Goal: Information Seeking & Learning: Learn about a topic

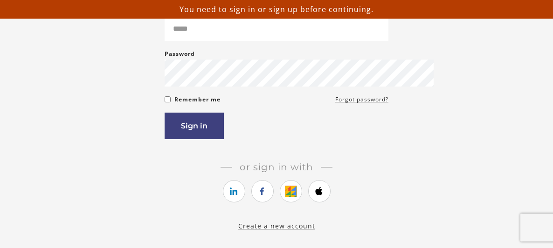
scroll to position [128, 0]
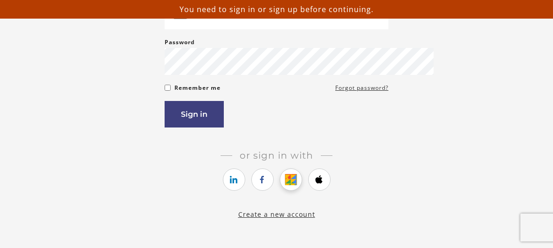
click at [293, 185] on icon "https://courses.thinkific.com/users/auth/google?ss%5Breferral%5D=&ss%5Buser_ret…" at bounding box center [291, 179] width 12 height 11
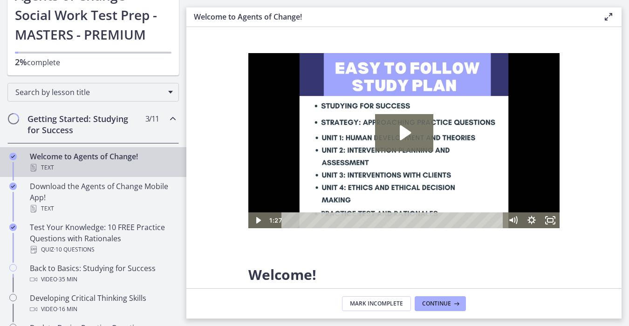
scroll to position [75, 0]
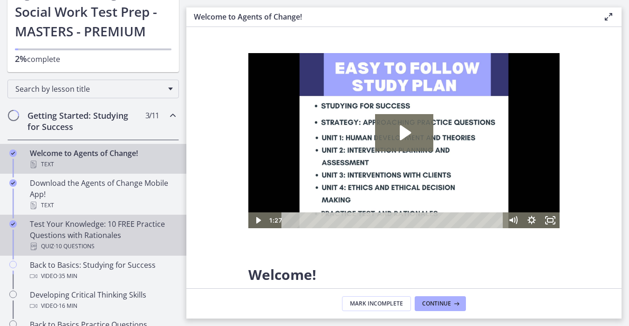
click at [100, 230] on div "Test Your Knowledge: 10 FREE Practice Questions with Rationales Quiz · 10 Quest…" at bounding box center [102, 236] width 145 height 34
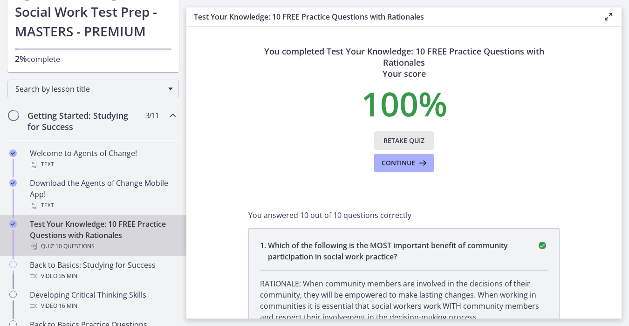
click at [411, 143] on span "Retake Quiz" at bounding box center [404, 140] width 41 height 11
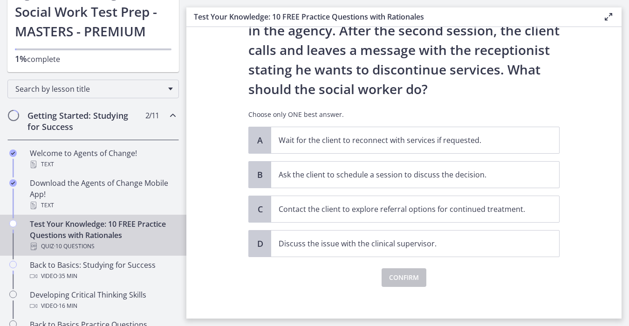
scroll to position [96, 0]
click at [404, 176] on p "Ask the client to schedule a session to discuss the decision." at bounding box center [406, 174] width 254 height 11
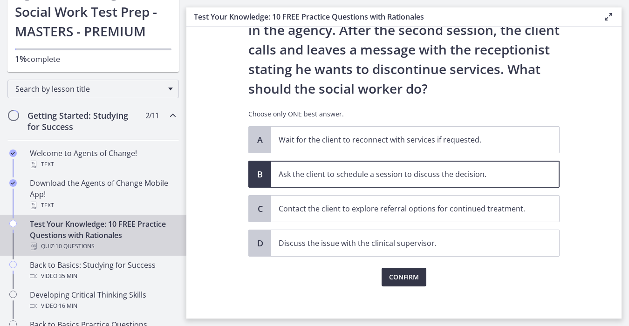
click at [412, 248] on span "Confirm" at bounding box center [404, 277] width 30 height 11
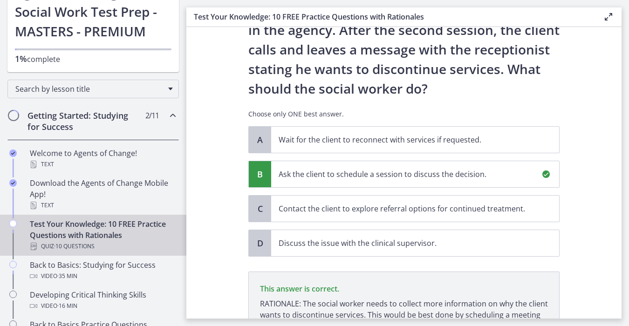
scroll to position [210, 0]
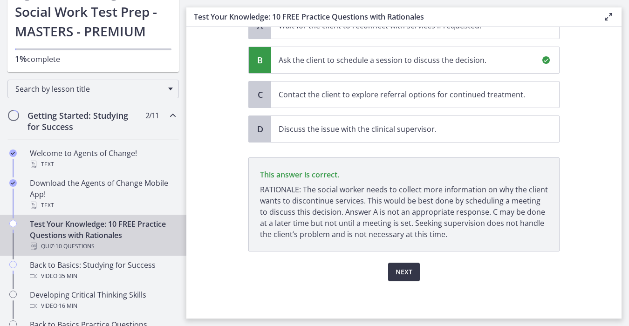
click at [400, 248] on span "Next" at bounding box center [404, 272] width 17 height 11
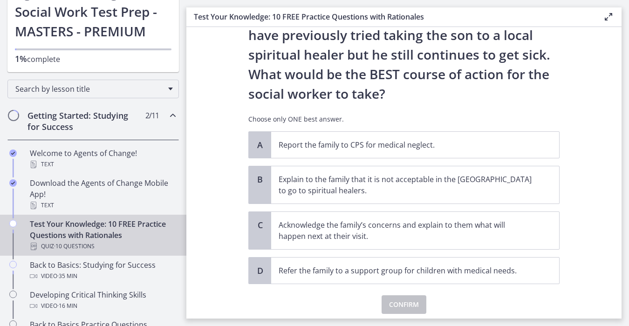
scroll to position [170, 0]
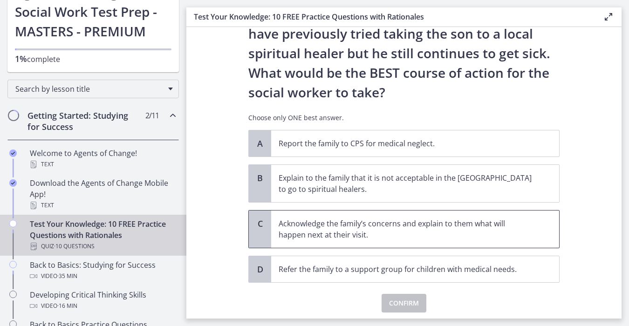
click at [358, 228] on p "Acknowledge the family’s concerns and explain to them what will happen next at …" at bounding box center [406, 229] width 254 height 22
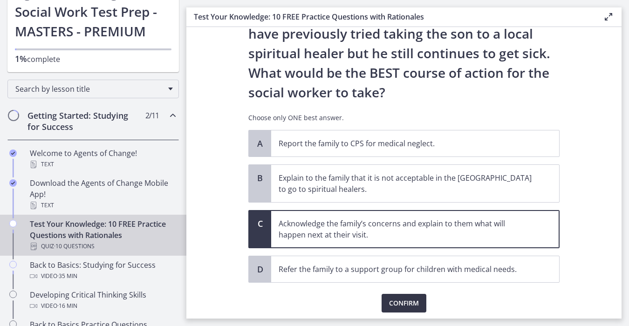
click at [412, 248] on span "Confirm" at bounding box center [404, 303] width 30 height 11
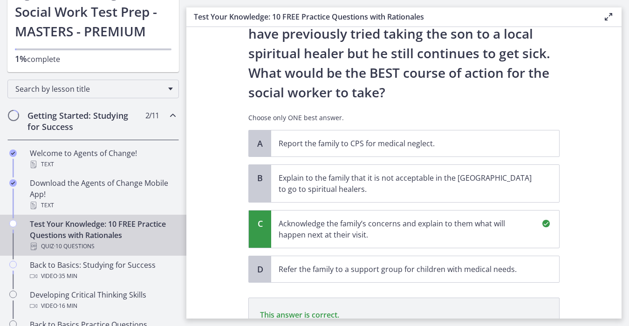
scroll to position [310, 0]
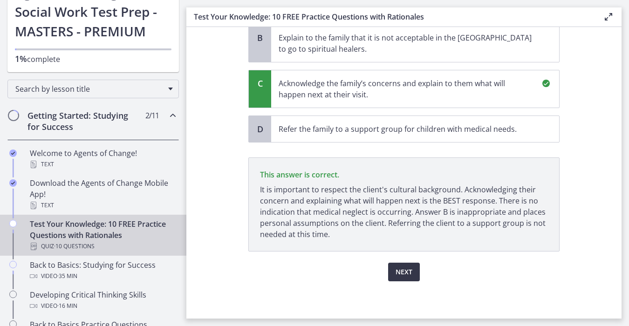
click at [404, 248] on span "Next" at bounding box center [404, 272] width 17 height 11
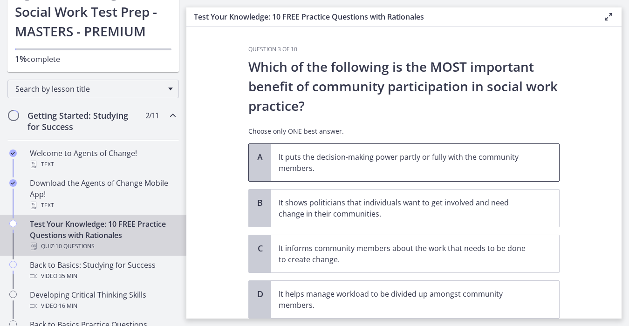
click at [388, 165] on p "It puts the decision-making power partly or fully with the community members." at bounding box center [406, 162] width 254 height 22
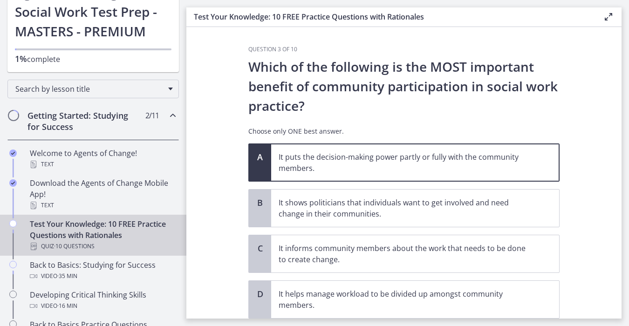
scroll to position [67, 0]
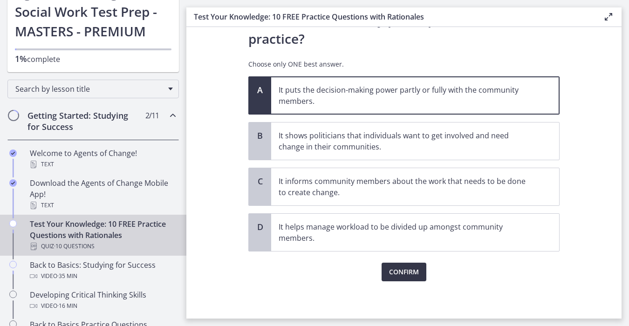
click at [406, 248] on button "Confirm" at bounding box center [404, 272] width 45 height 19
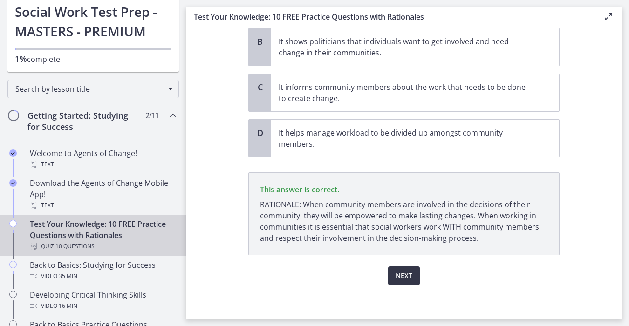
scroll to position [165, 0]
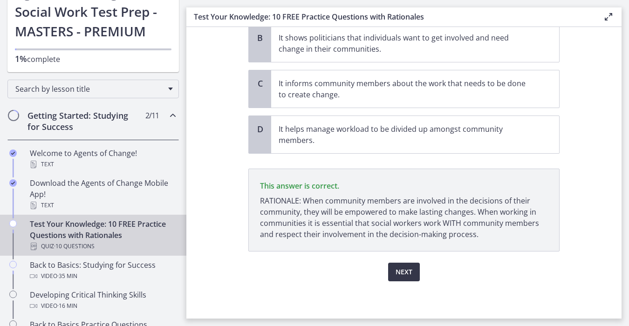
click at [408, 248] on span "Next" at bounding box center [404, 272] width 17 height 11
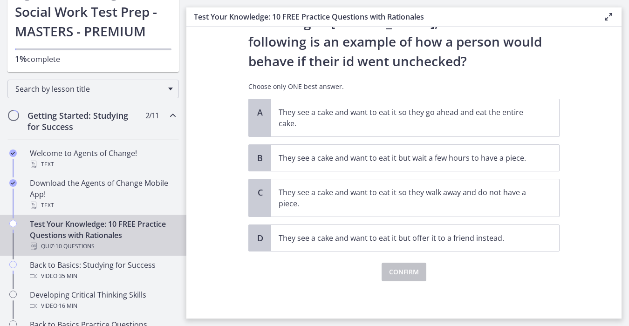
scroll to position [0, 0]
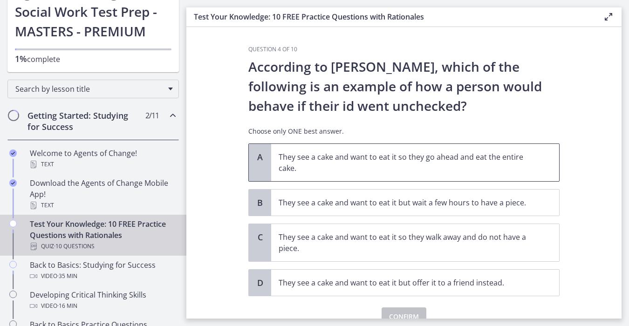
click at [456, 158] on p "They see a cake and want to eat it so they go ahead and eat the entire cake." at bounding box center [406, 162] width 254 height 22
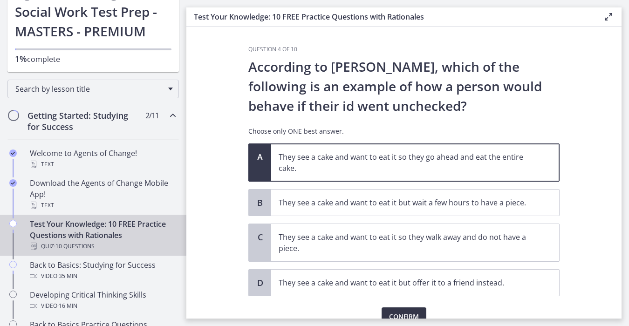
click at [418, 248] on button "Confirm" at bounding box center [404, 317] width 45 height 19
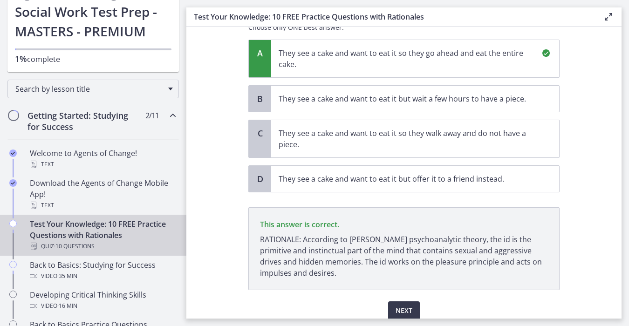
scroll to position [143, 0]
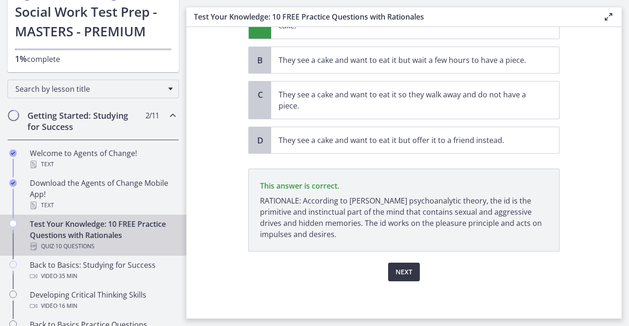
click at [401, 248] on span "Next" at bounding box center [404, 272] width 17 height 11
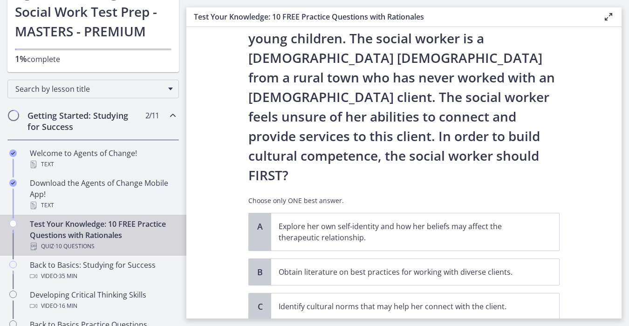
scroll to position [88, 0]
click at [368, 220] on p "Explore her own self-identity and how her beliefs may affect the therapeutic re…" at bounding box center [406, 231] width 254 height 22
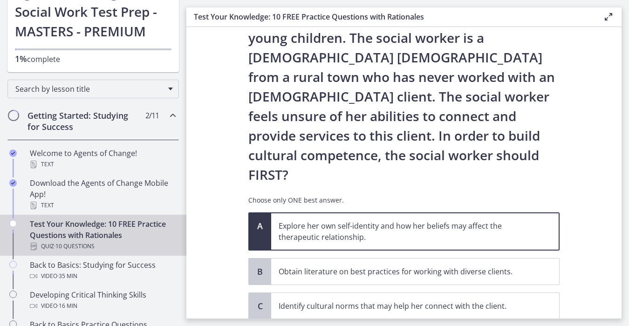
scroll to position [151, 0]
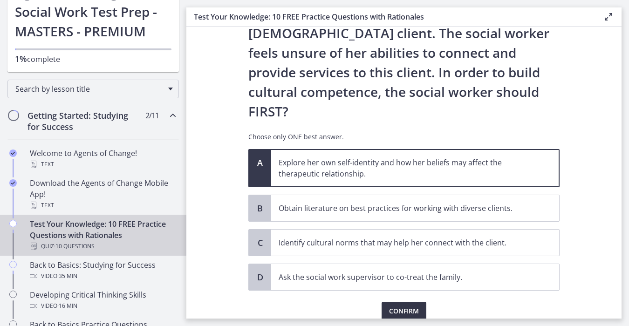
click at [407, 248] on span "Confirm" at bounding box center [404, 311] width 30 height 11
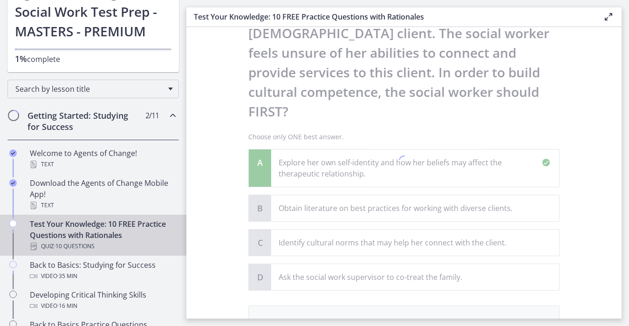
scroll to position [260, 0]
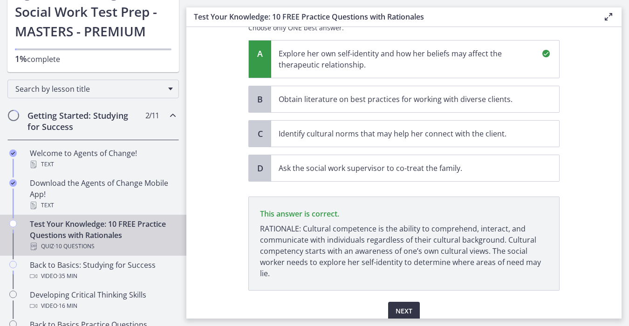
click at [398, 248] on span "Next" at bounding box center [404, 311] width 17 height 11
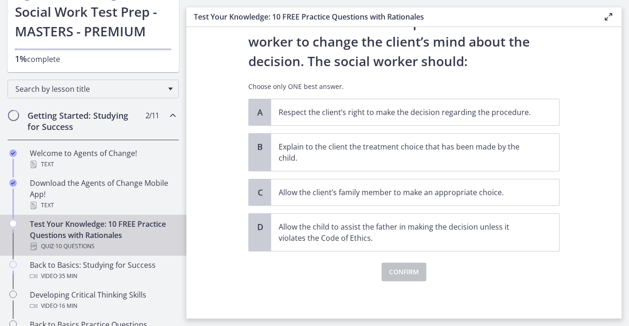
scroll to position [0, 0]
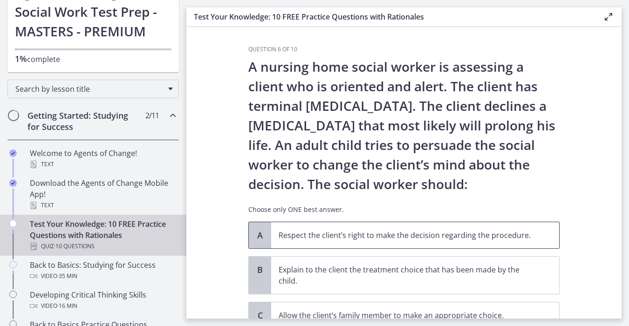
click at [495, 237] on p "Respect the client’s right to make the decision regarding the procedure." at bounding box center [406, 235] width 254 height 11
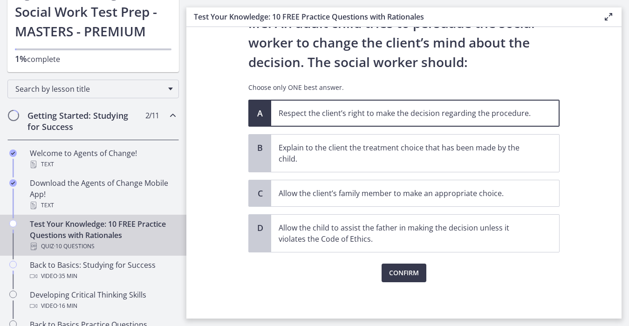
scroll to position [123, 0]
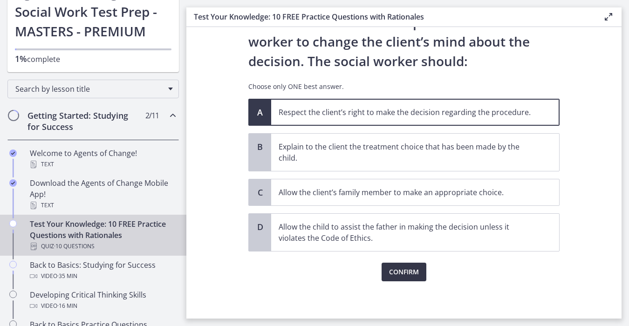
click at [410, 248] on span "Confirm" at bounding box center [404, 272] width 30 height 11
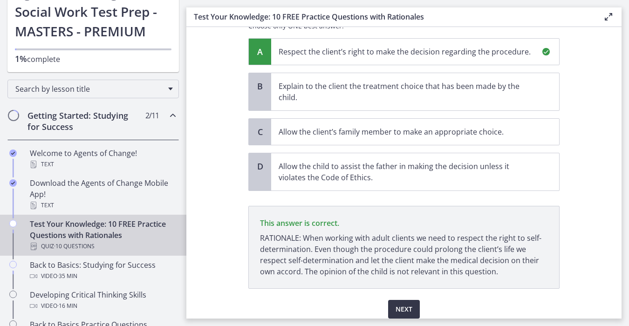
scroll to position [221, 0]
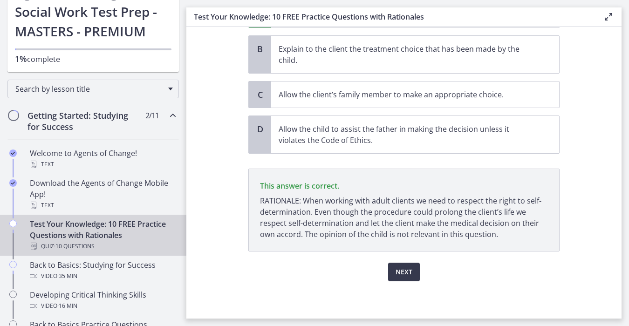
click at [418, 248] on div "Next" at bounding box center [403, 267] width 311 height 30
click at [407, 248] on span "Next" at bounding box center [404, 272] width 17 height 11
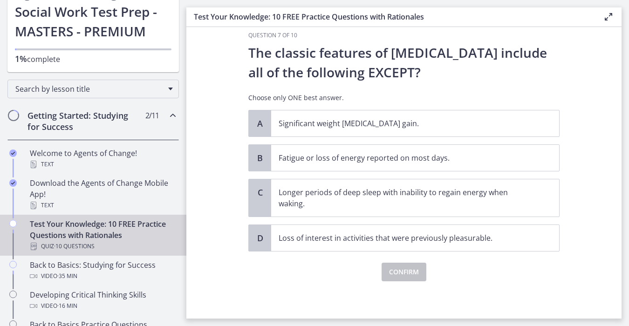
scroll to position [0, 0]
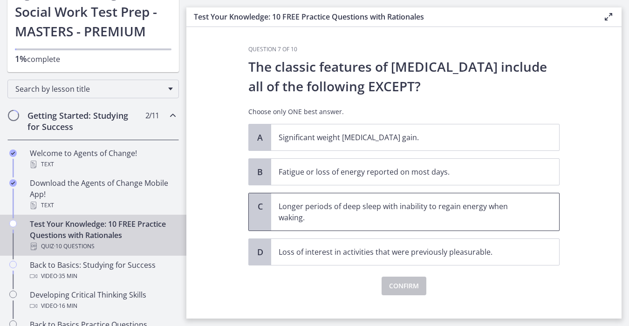
click at [315, 209] on p "Longer periods of deep sleep with inability to regain energy when waking." at bounding box center [406, 212] width 254 height 22
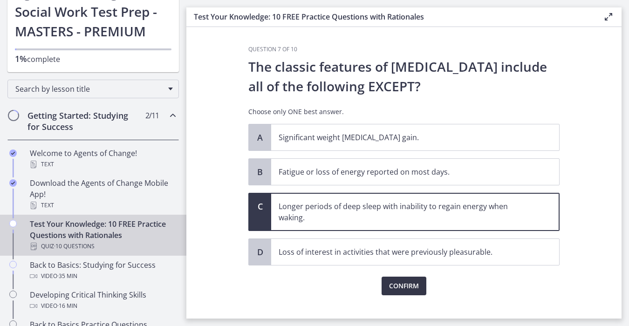
click at [404, 248] on span "Confirm" at bounding box center [404, 286] width 30 height 11
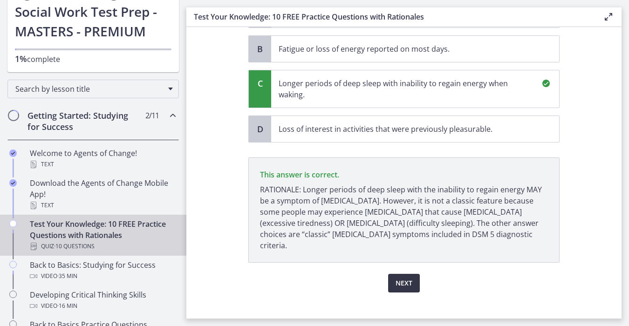
scroll to position [123, 0]
click at [391, 248] on button "Next" at bounding box center [404, 283] width 32 height 19
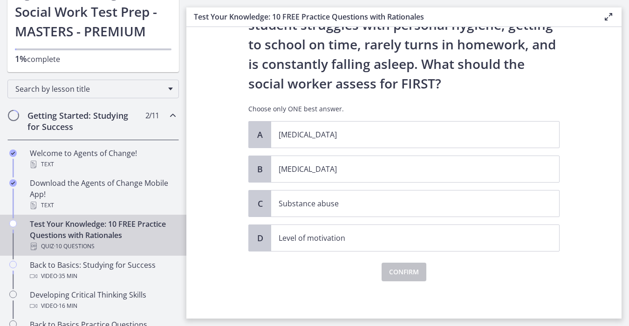
scroll to position [0, 0]
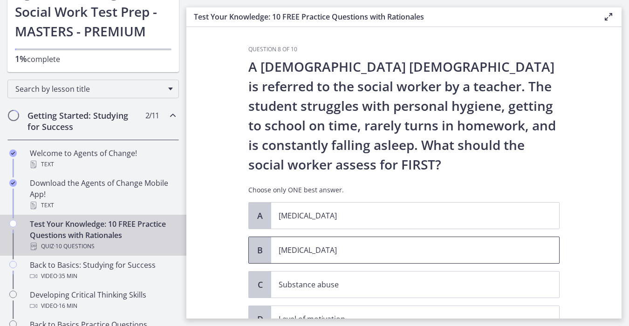
click at [389, 248] on p "[MEDICAL_DATA]" at bounding box center [406, 250] width 254 height 11
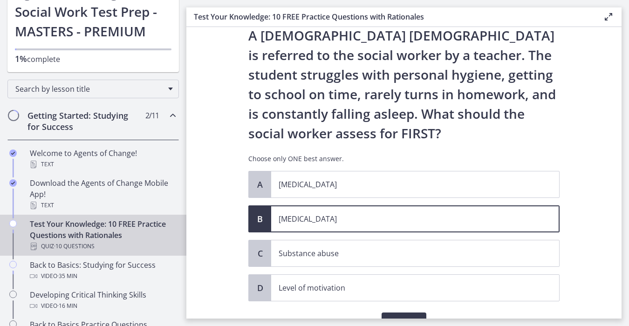
scroll to position [46, 0]
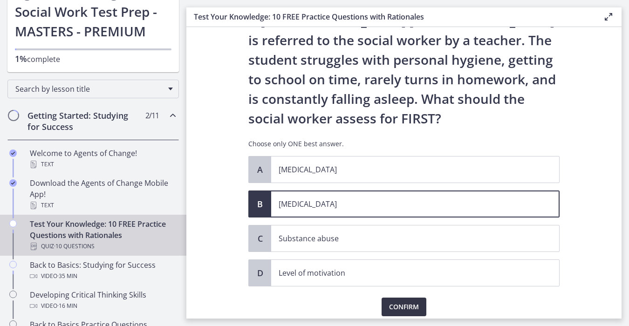
click at [422, 248] on button "Confirm" at bounding box center [404, 307] width 45 height 19
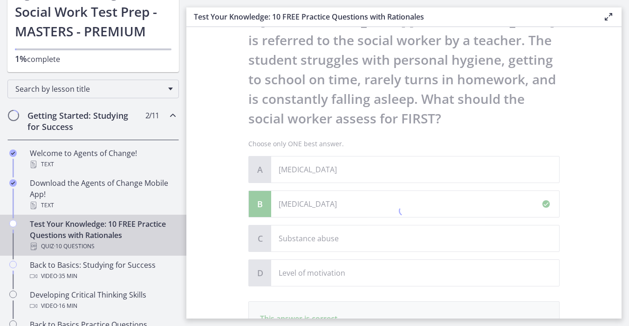
scroll to position [190, 0]
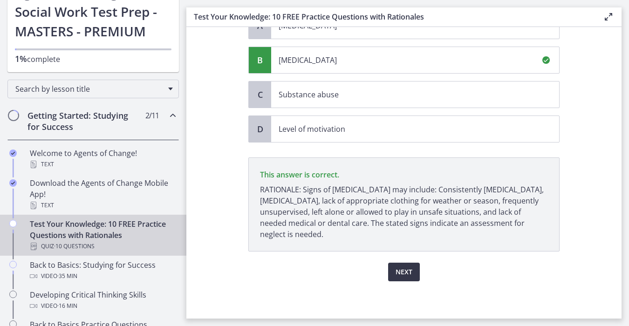
click at [403, 248] on span "Next" at bounding box center [404, 272] width 17 height 11
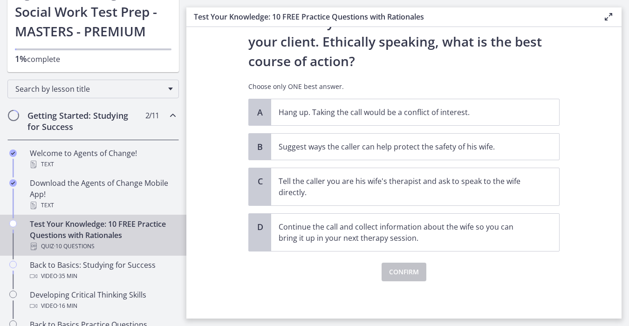
scroll to position [0, 0]
